Goal: Answer question/provide support

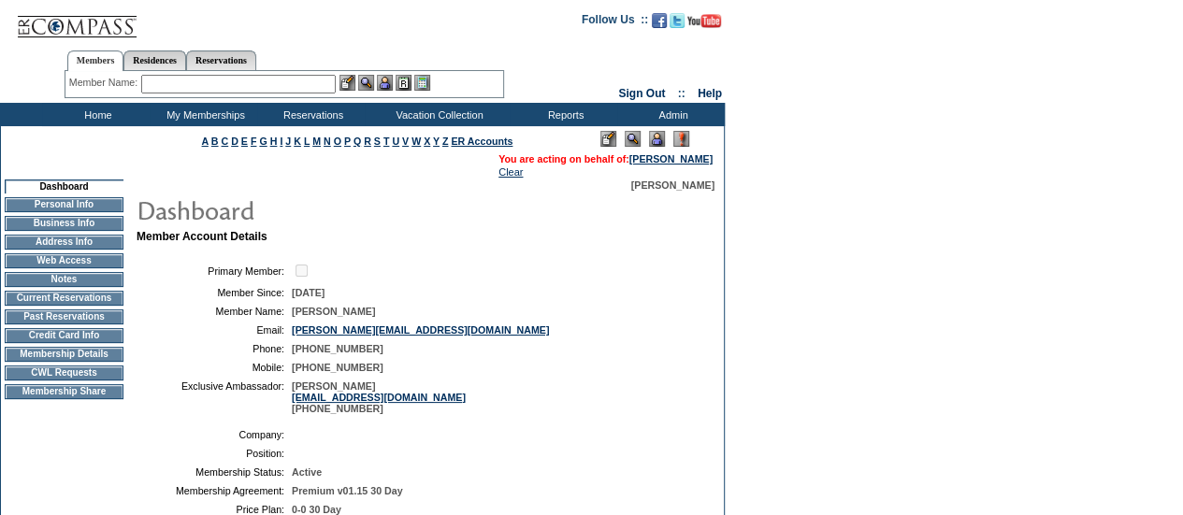
click at [239, 81] on input "text" at bounding box center [238, 84] width 195 height 19
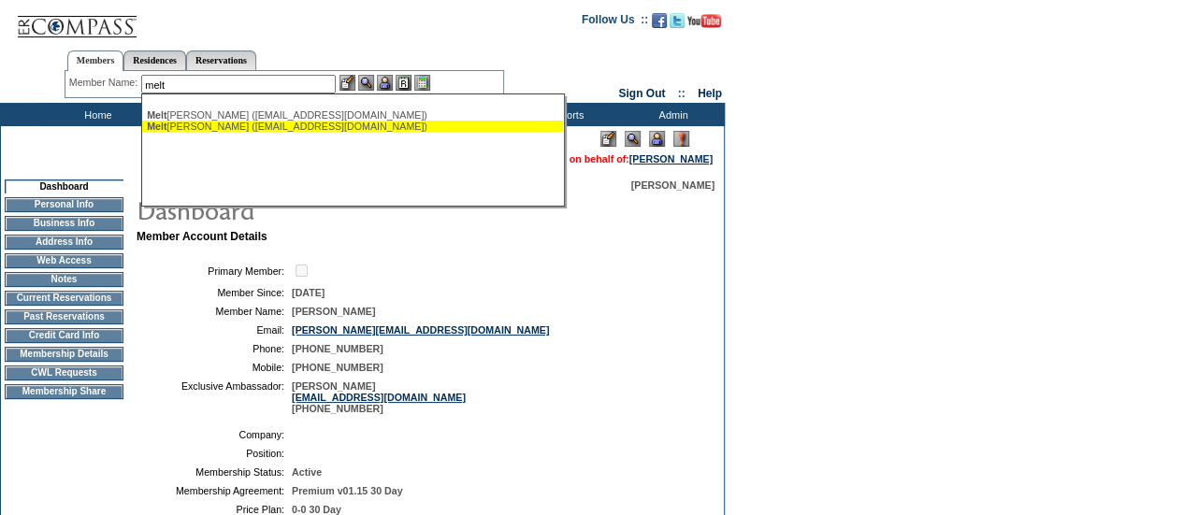
click at [228, 128] on div "Melt zer, Wendi (meltzerfamily@gmail.com)" at bounding box center [352, 126] width 411 height 11
type input "Meltzer, Wendi (meltzerfamily@gmail.com)"
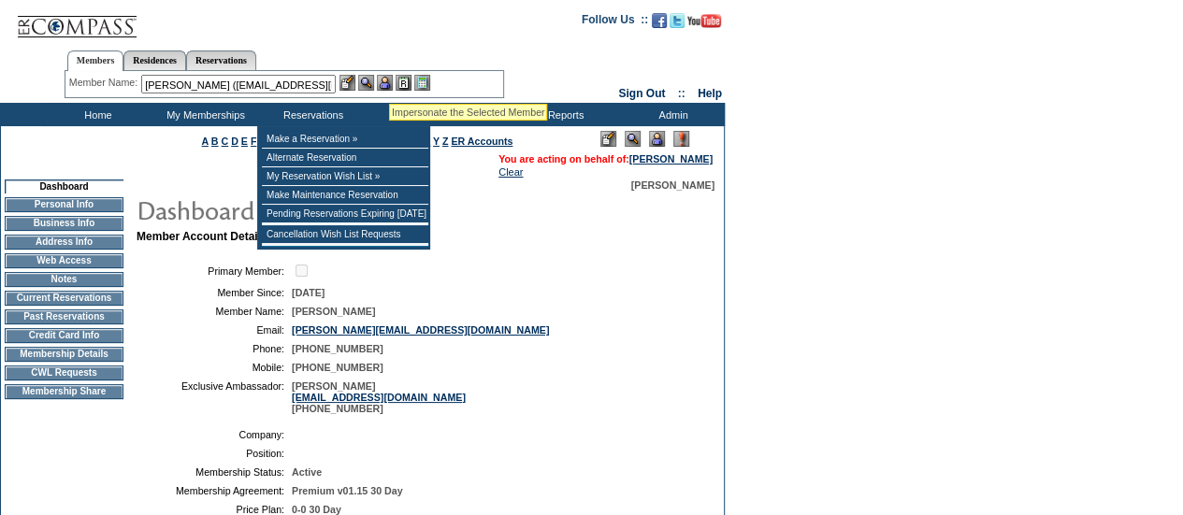
click at [389, 80] on img at bounding box center [385, 83] width 16 height 16
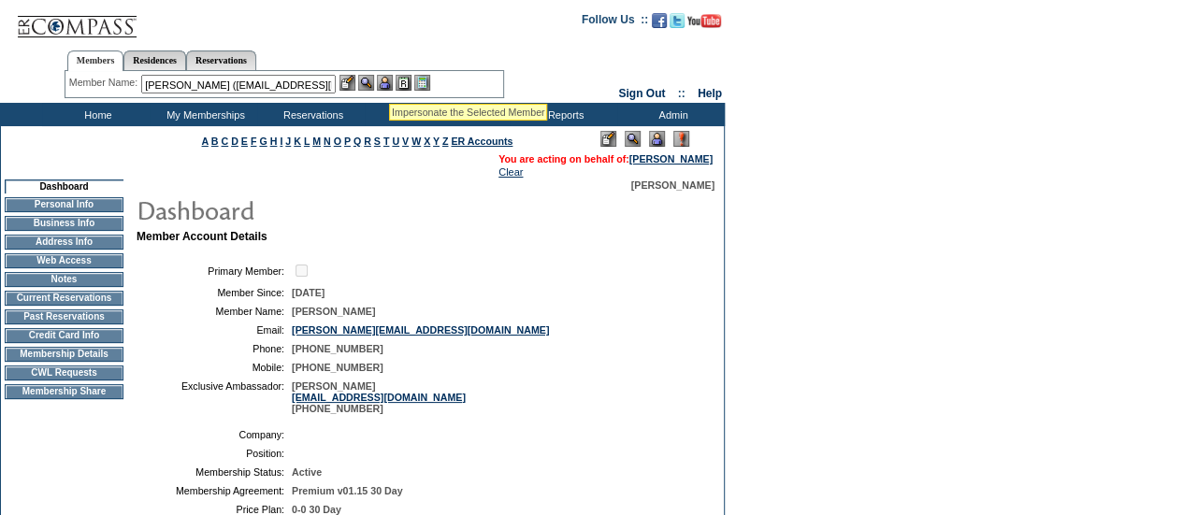
click at [370, 87] on img at bounding box center [366, 83] width 16 height 16
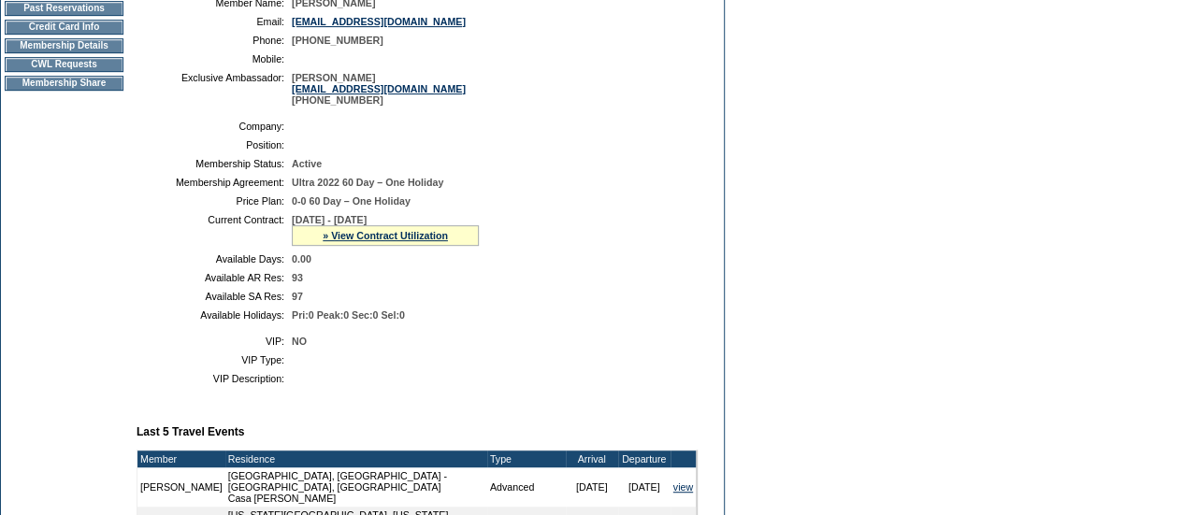
scroll to position [331, 0]
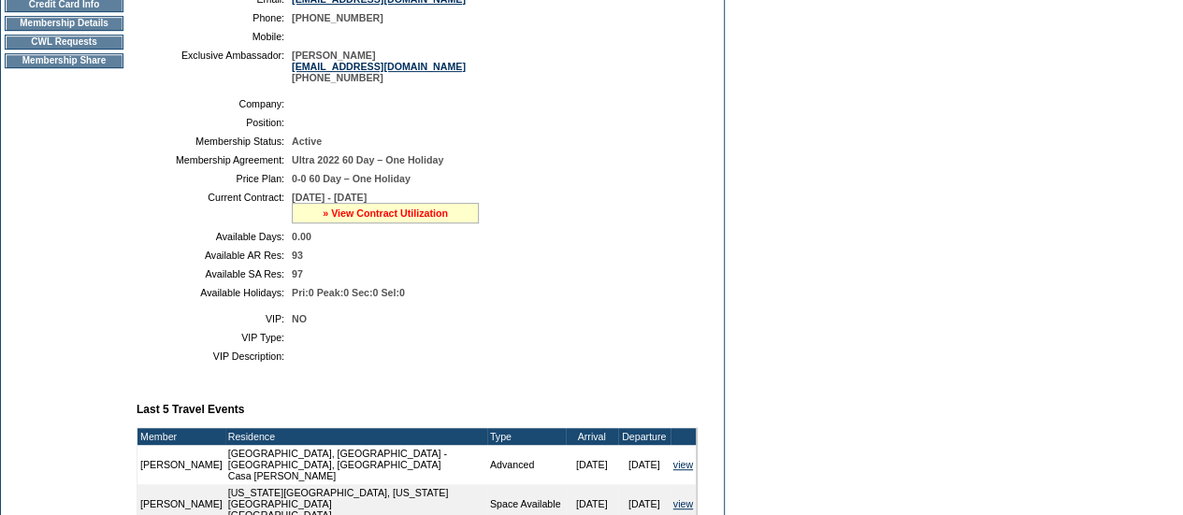
click at [398, 219] on link "» View Contract Utilization" at bounding box center [385, 213] width 125 height 11
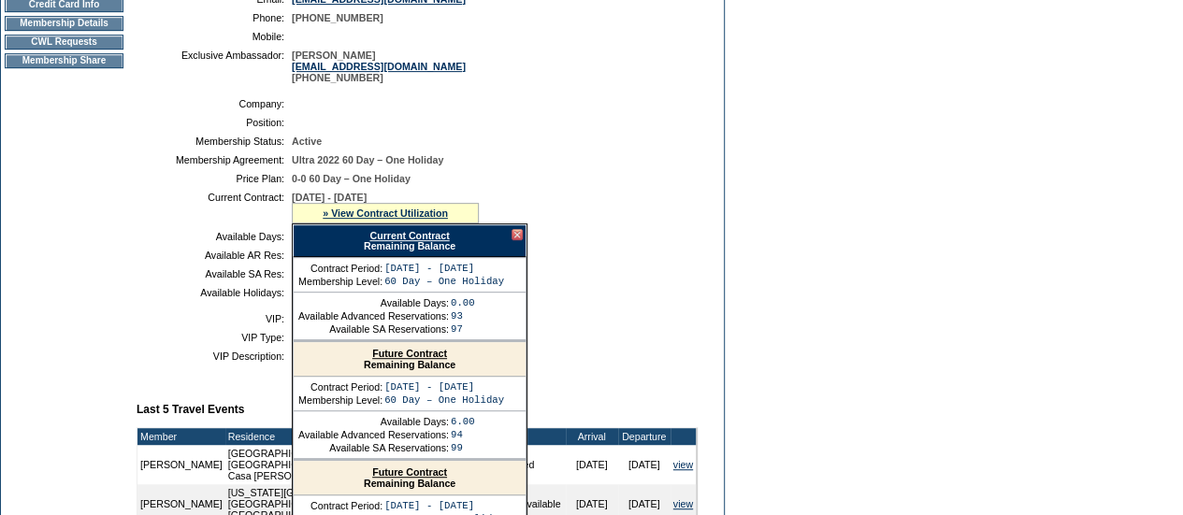
click at [419, 359] on link "Future Contract" at bounding box center [409, 353] width 75 height 11
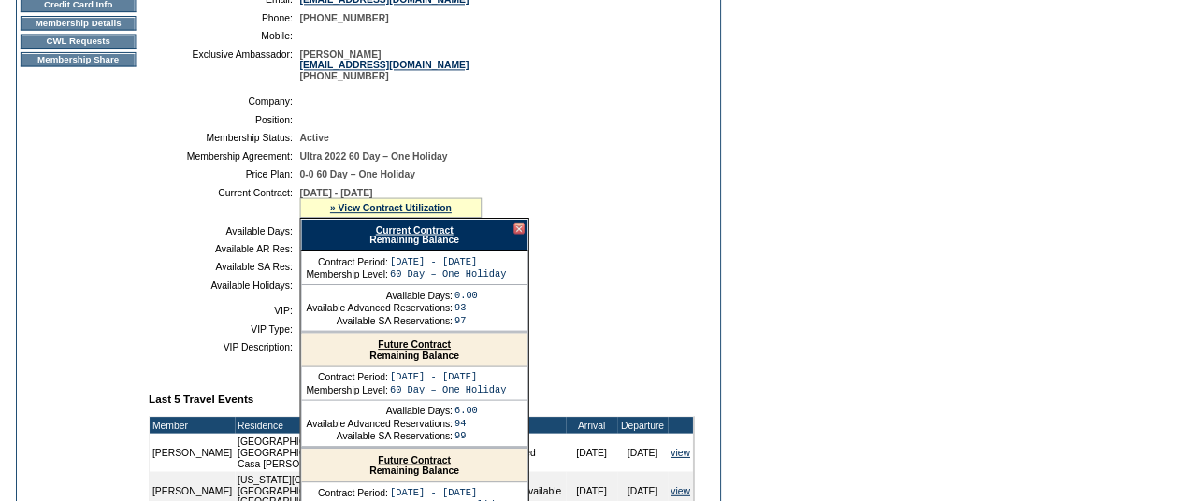
scroll to position [0, 0]
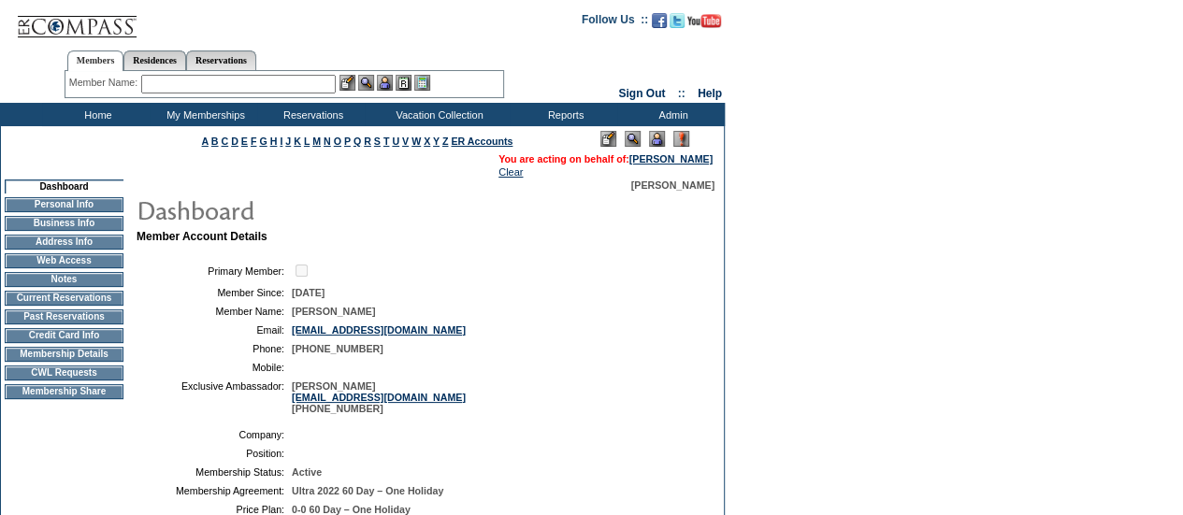
click at [243, 87] on input "text" at bounding box center [238, 84] width 195 height 19
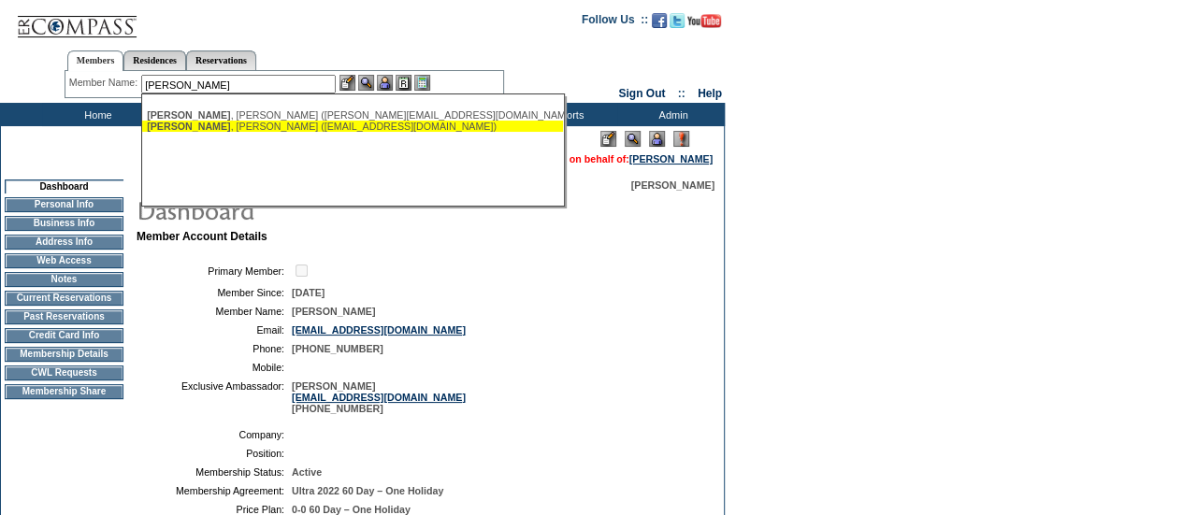
click at [217, 124] on div "[PERSON_NAME] ([EMAIL_ADDRESS][DOMAIN_NAME])" at bounding box center [352, 126] width 411 height 11
type input "[PERSON_NAME] ([EMAIL_ADDRESS][DOMAIN_NAME])"
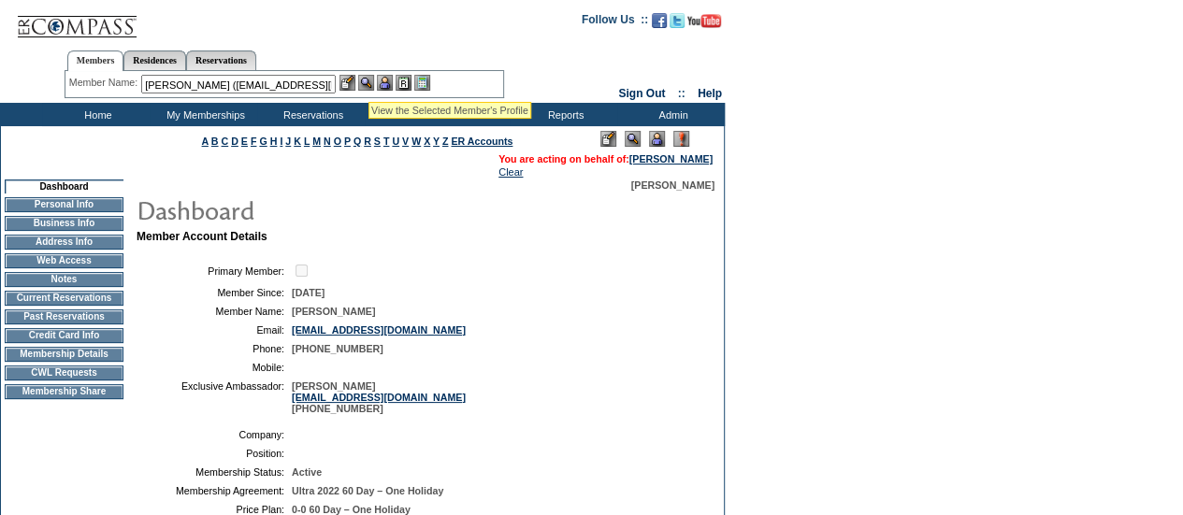
click at [385, 79] on img at bounding box center [385, 83] width 16 height 16
click at [370, 80] on img at bounding box center [366, 83] width 16 height 16
